Goal: Transaction & Acquisition: Purchase product/service

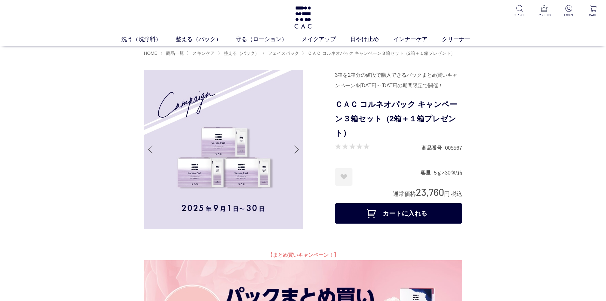
drag, startPoint x: 418, startPoint y: 189, endPoint x: 440, endPoint y: 189, distance: 22.6
click at [442, 189] on span "23,760" at bounding box center [430, 192] width 28 height 12
copy span "23,760"
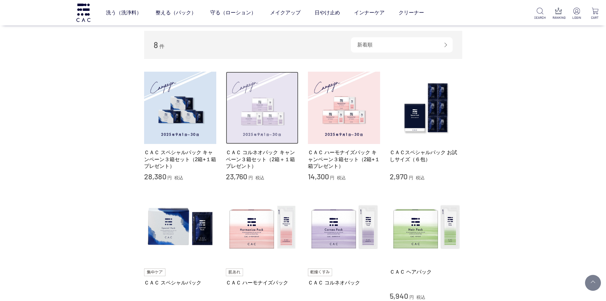
click at [251, 124] on img at bounding box center [262, 108] width 73 height 73
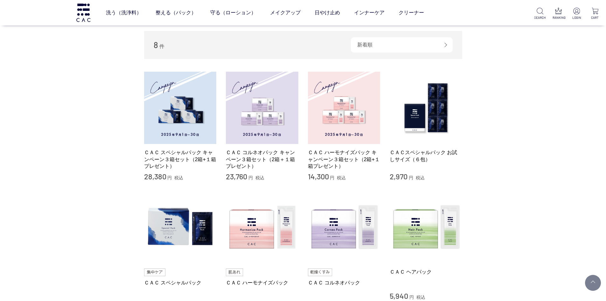
drag, startPoint x: 142, startPoint y: 176, endPoint x: 166, endPoint y: 175, distance: 24.5
click at [166, 175] on div "買い物かご 買い物かご内の商品 買い物かごは空です... カテゴリから探す 商品一覧 スキンケア 洗う（洗浄料） 整える（パック） フェイスパック ヘアパック…" at bounding box center [303, 147] width 337 height 444
copy span "28,380"
drag, startPoint x: 304, startPoint y: 177, endPoint x: 328, endPoint y: 177, distance: 23.2
click at [328, 177] on li "ＣＡＣ スペシャルパック キャンペーン３箱セット（2箱+１箱プレゼント） 28,380 円 税込 ＣＡＣ コルネオパック キャンペーン３箱セット（2箱＋１箱プ…" at bounding box center [303, 127] width 318 height 110
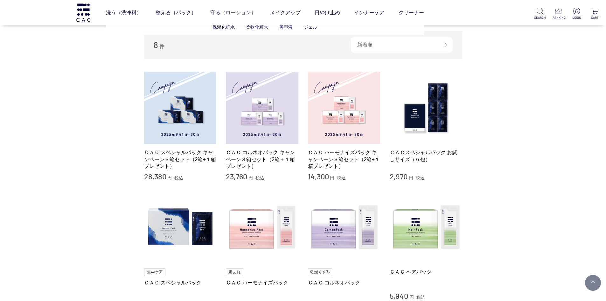
copy span "14,300"
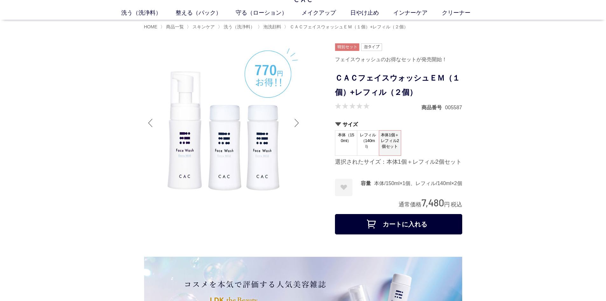
scroll to position [159, 0]
